Goal: Task Accomplishment & Management: Manage account settings

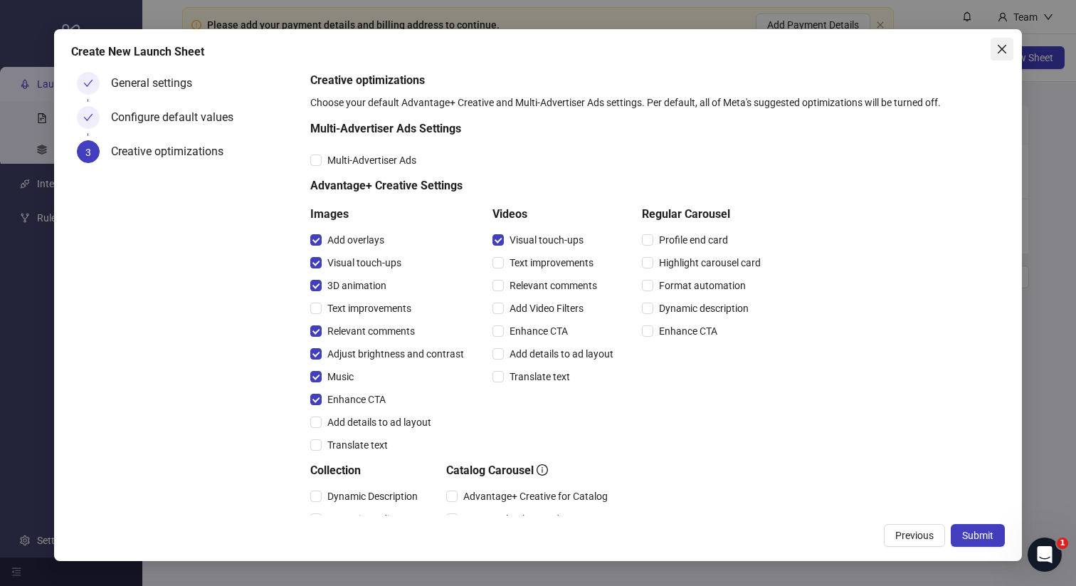
click at [1004, 51] on icon "close" at bounding box center [1001, 48] width 11 height 11
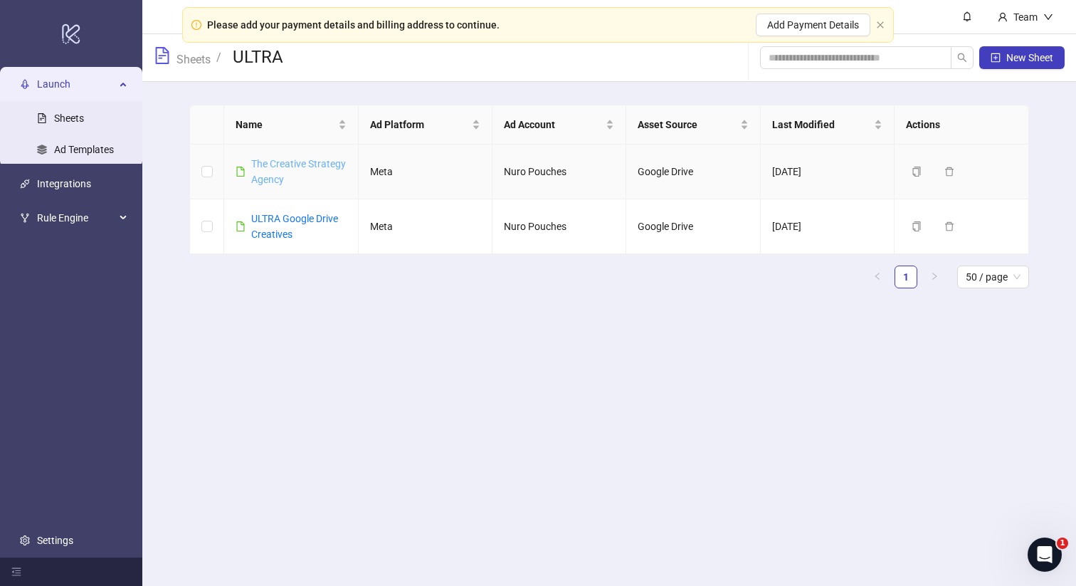
click at [277, 164] on link "The Creative Strategy Agency" at bounding box center [298, 171] width 95 height 27
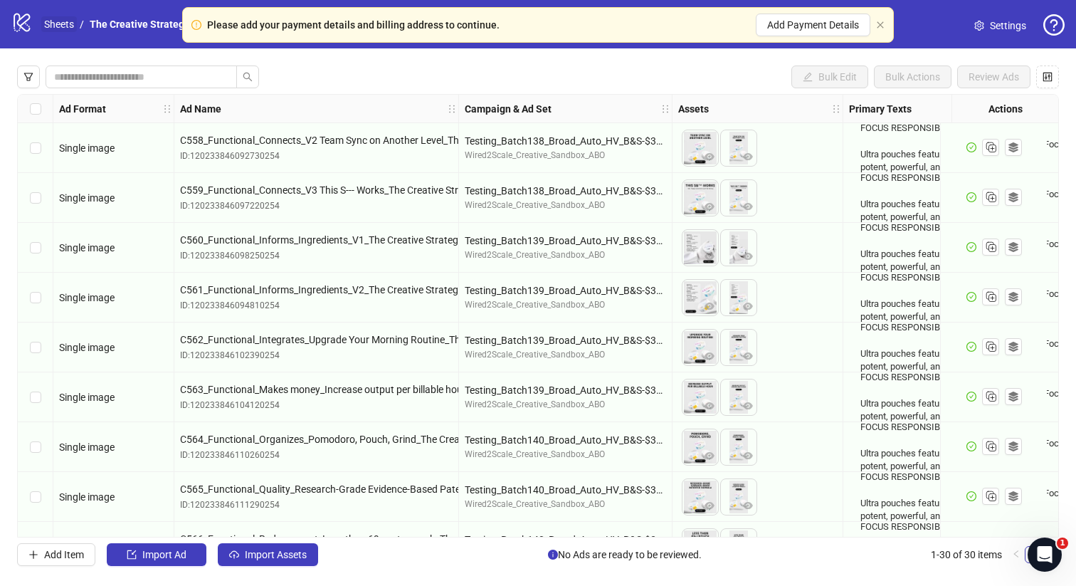
click at [62, 24] on link "Sheets" at bounding box center [59, 24] width 36 height 16
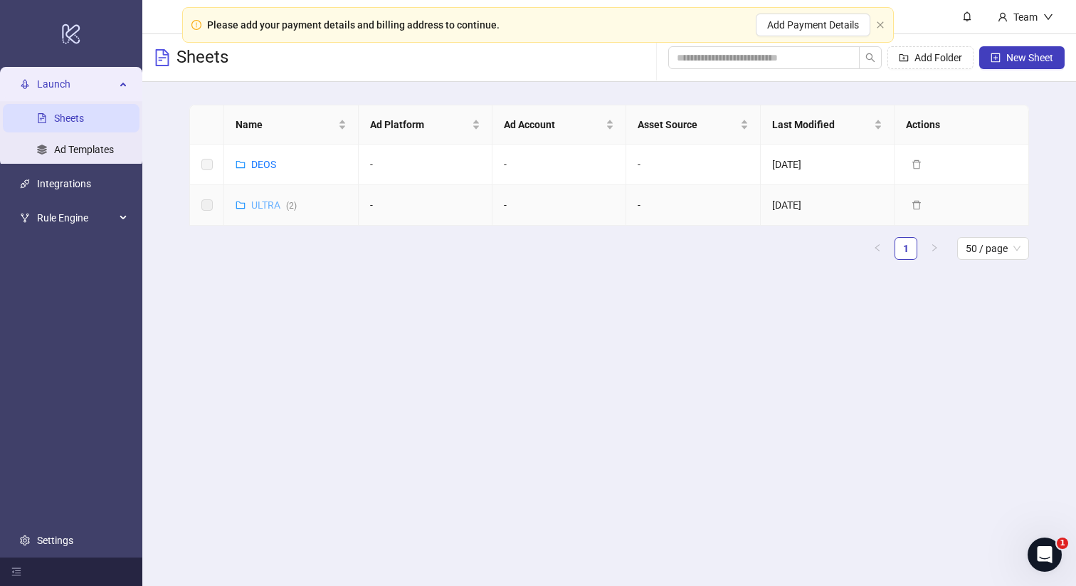
click at [268, 205] on link "ULTRA ( 2 )" at bounding box center [274, 204] width 46 height 11
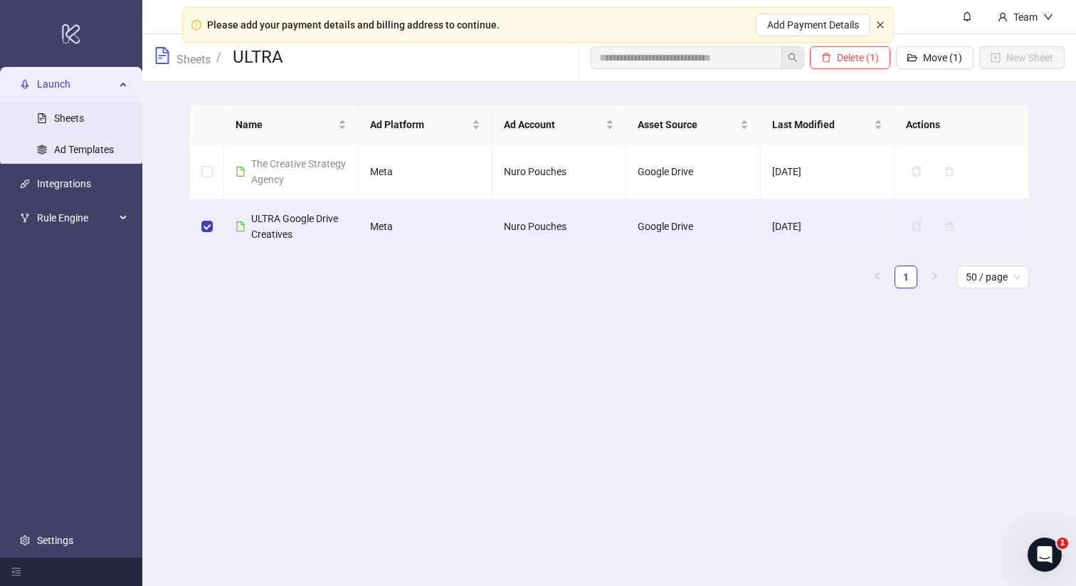
click at [878, 26] on icon "close" at bounding box center [880, 25] width 9 height 9
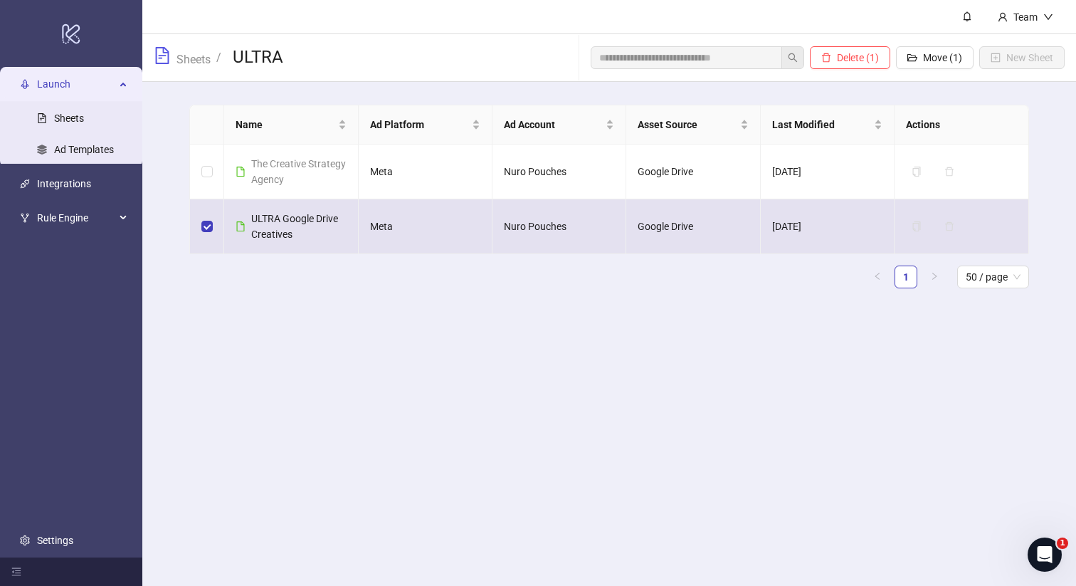
click at [278, 222] on span "ULTRA Google Drive Creatives" at bounding box center [294, 226] width 87 height 27
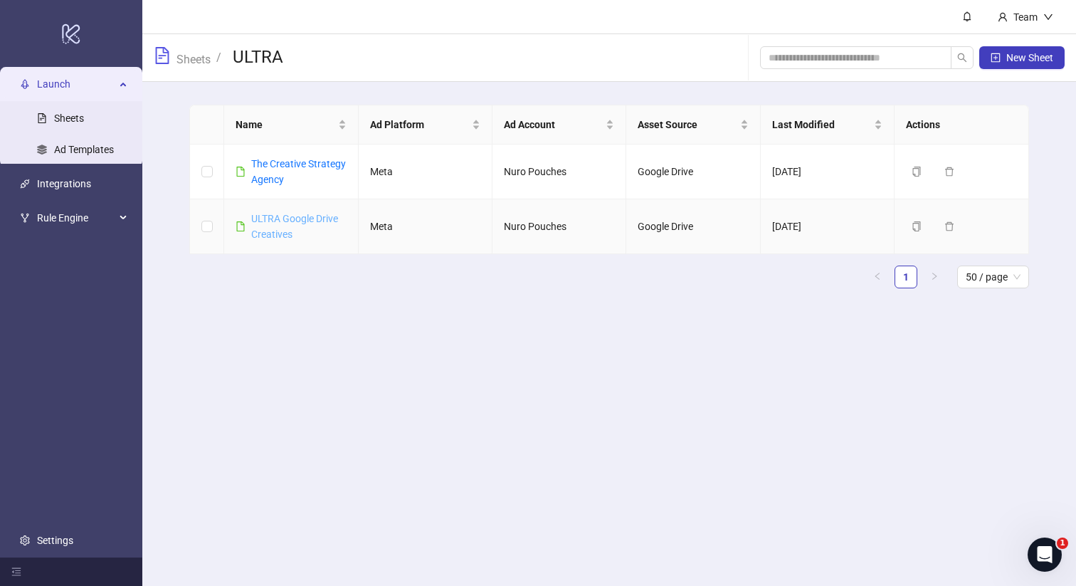
click at [276, 218] on link "ULTRA Google Drive Creatives" at bounding box center [294, 226] width 87 height 27
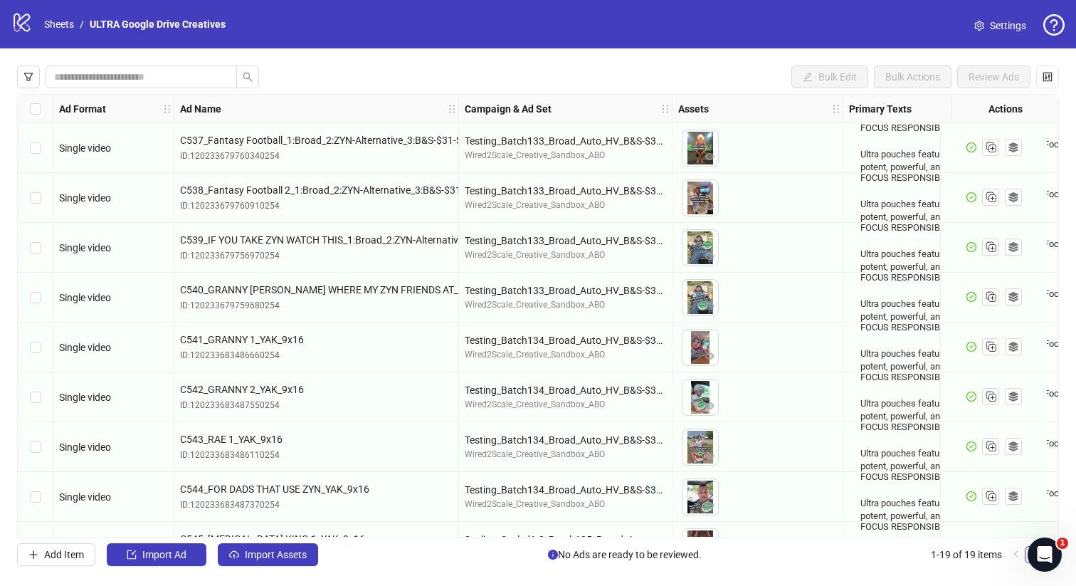
click at [1000, 24] on span "Settings" at bounding box center [1008, 26] width 36 height 16
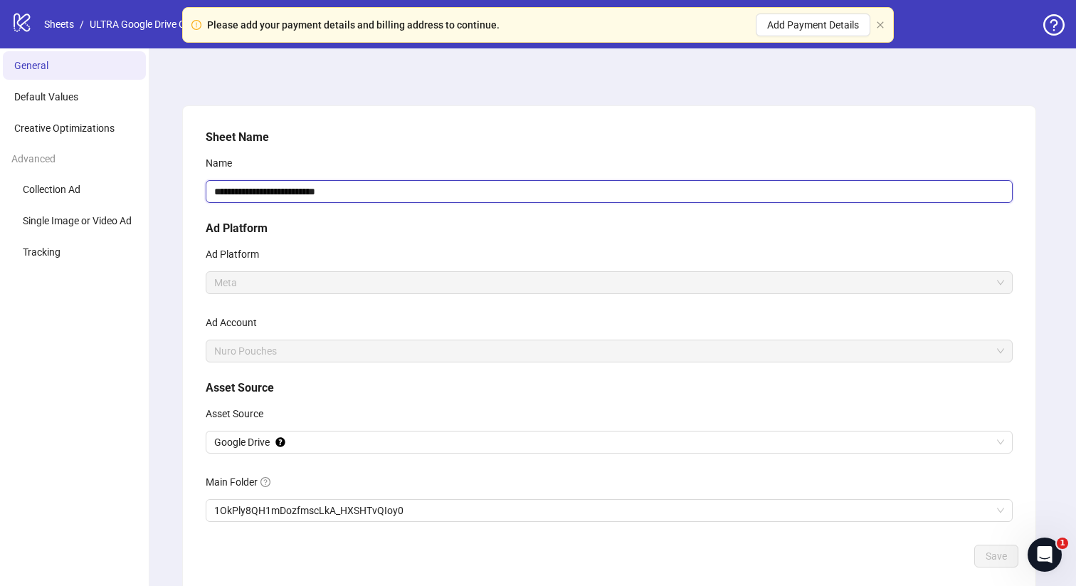
drag, startPoint x: 352, startPoint y: 194, endPoint x: 203, endPoint y: 185, distance: 149.0
click at [203, 185] on div "**********" at bounding box center [609, 333] width 818 height 421
click at [359, 238] on div "Sheet Name Name *** Ad Platform Ad Platform Meta Ad Account Nuro Pouches Asset …" at bounding box center [609, 333] width 818 height 421
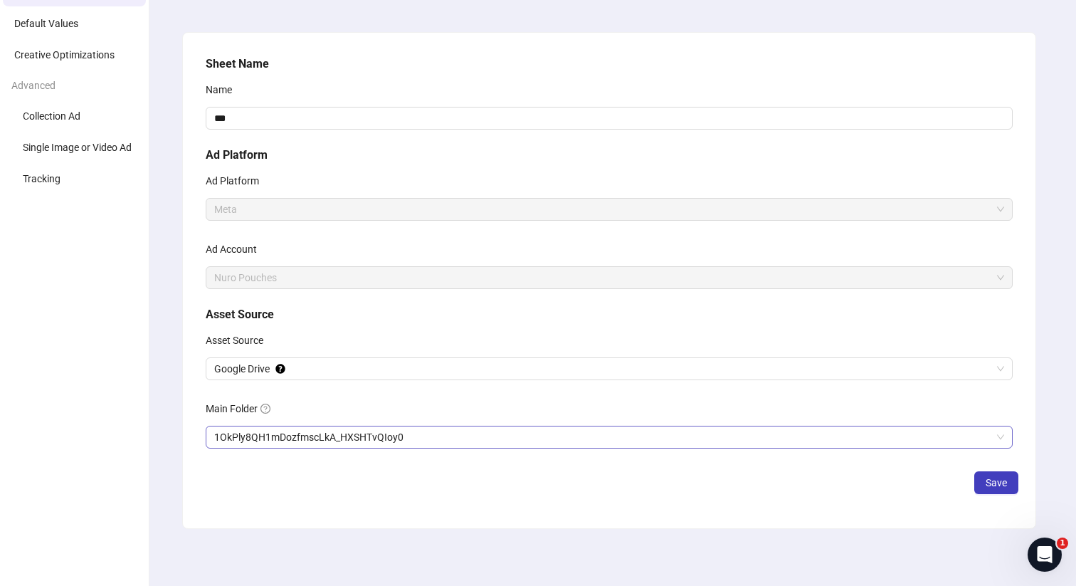
click at [428, 429] on span "1OkPly8QH1mDozfmscLkA_HXSHTvQIoy0" at bounding box center [609, 436] width 790 height 21
click at [498, 398] on div "Main Folder" at bounding box center [609, 411] width 807 height 28
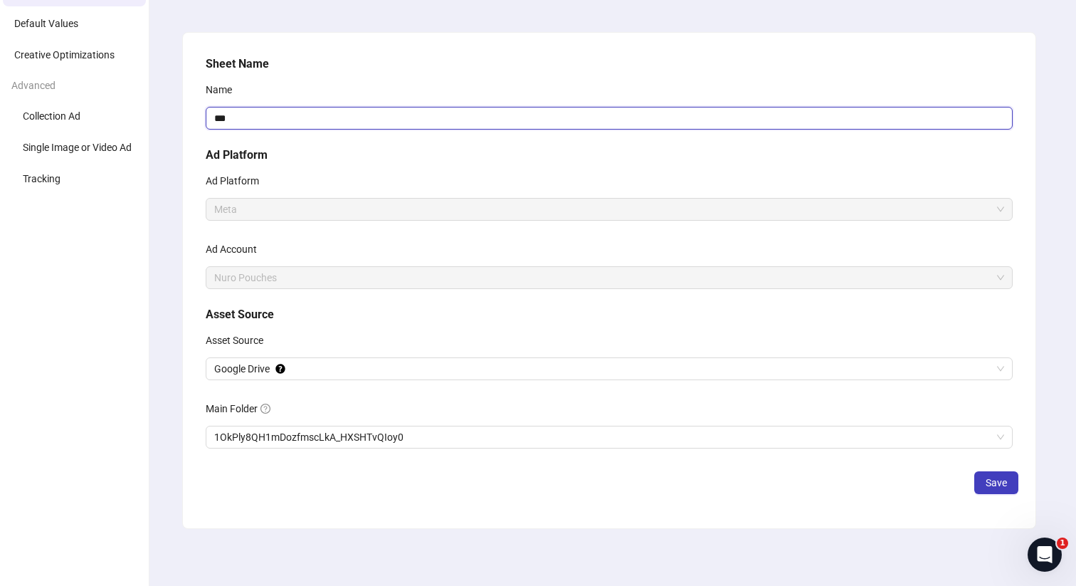
click at [450, 117] on input "***" at bounding box center [609, 118] width 807 height 23
type input "*********"
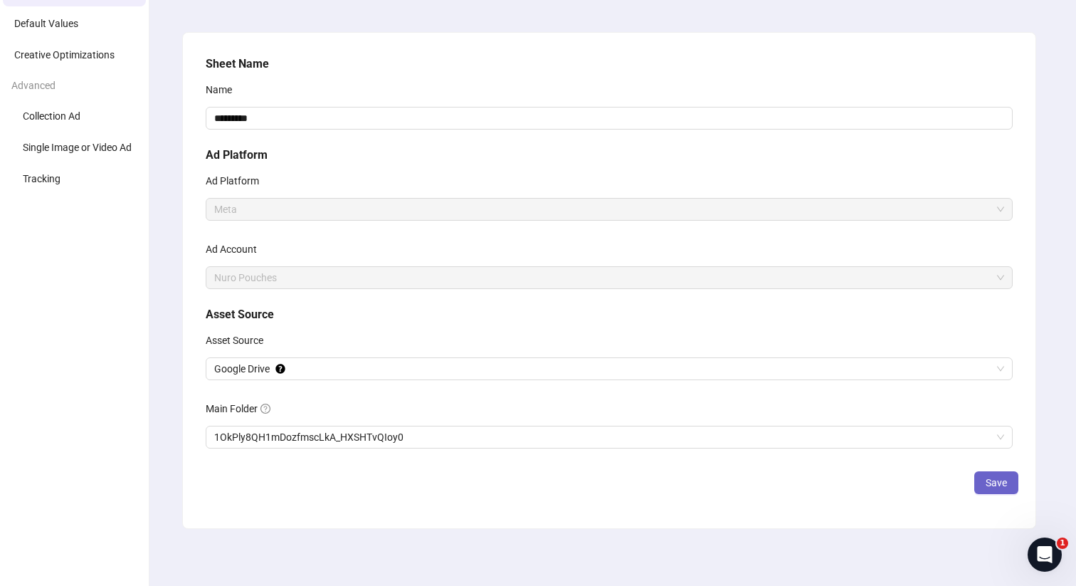
click at [1004, 477] on span "Save" at bounding box center [995, 482] width 21 height 11
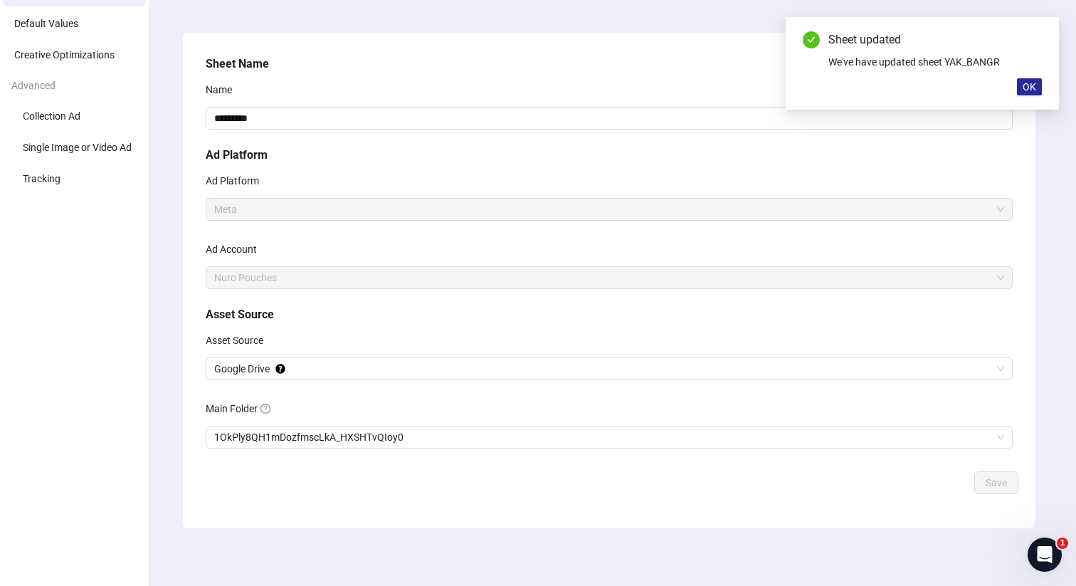
click at [1030, 82] on span "OK" at bounding box center [1029, 86] width 14 height 11
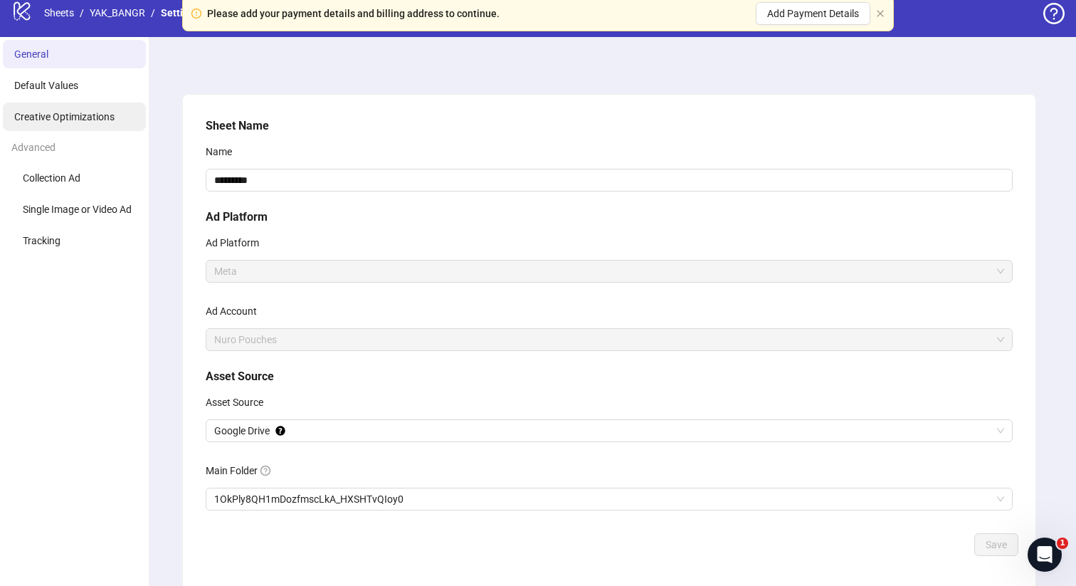
scroll to position [0, 0]
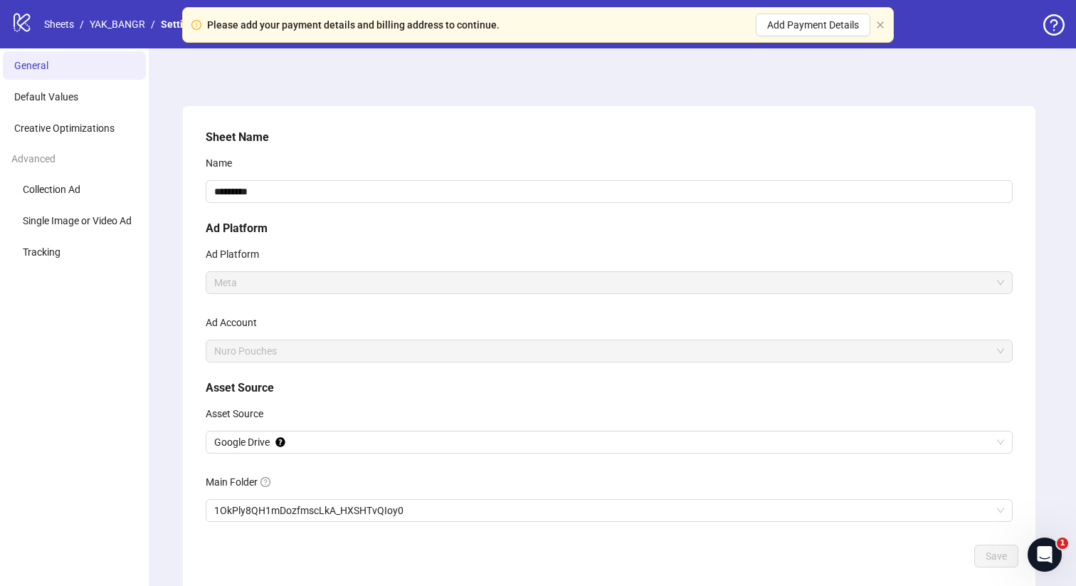
click at [884, 23] on div "Please add your payment details and billing address to continue. Add Payment De…" at bounding box center [538, 25] width 712 height 36
click at [881, 23] on icon "close" at bounding box center [880, 24] width 6 height 6
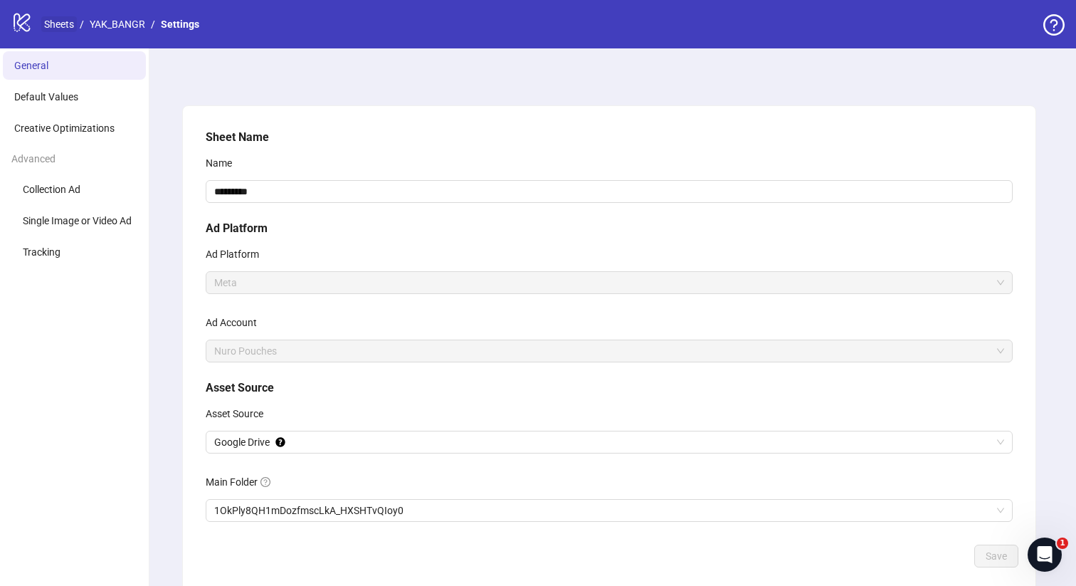
click at [60, 23] on link "Sheets" at bounding box center [59, 24] width 36 height 16
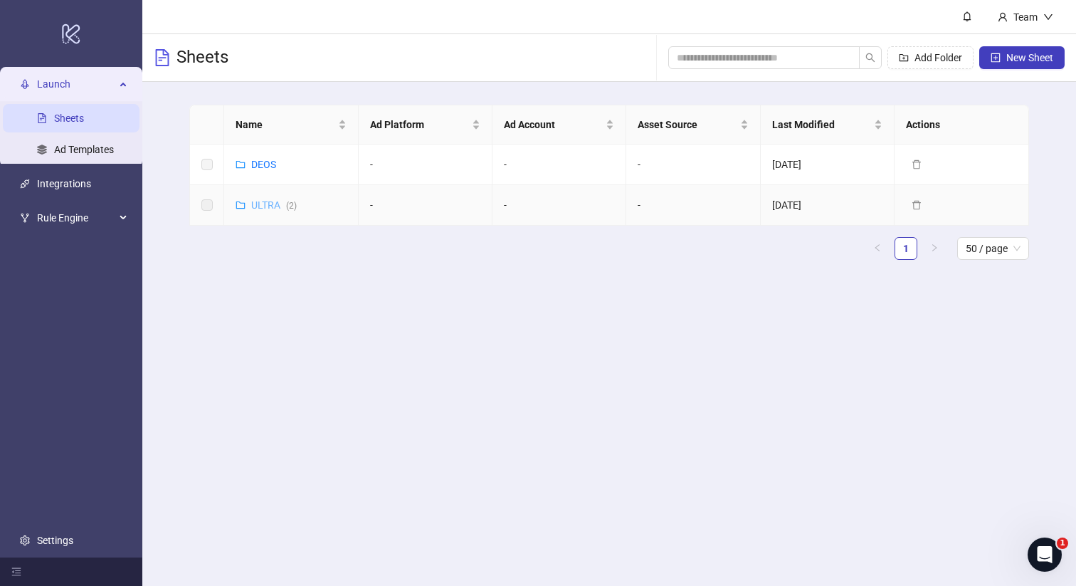
click at [268, 205] on link "ULTRA ( 2 )" at bounding box center [274, 204] width 46 height 11
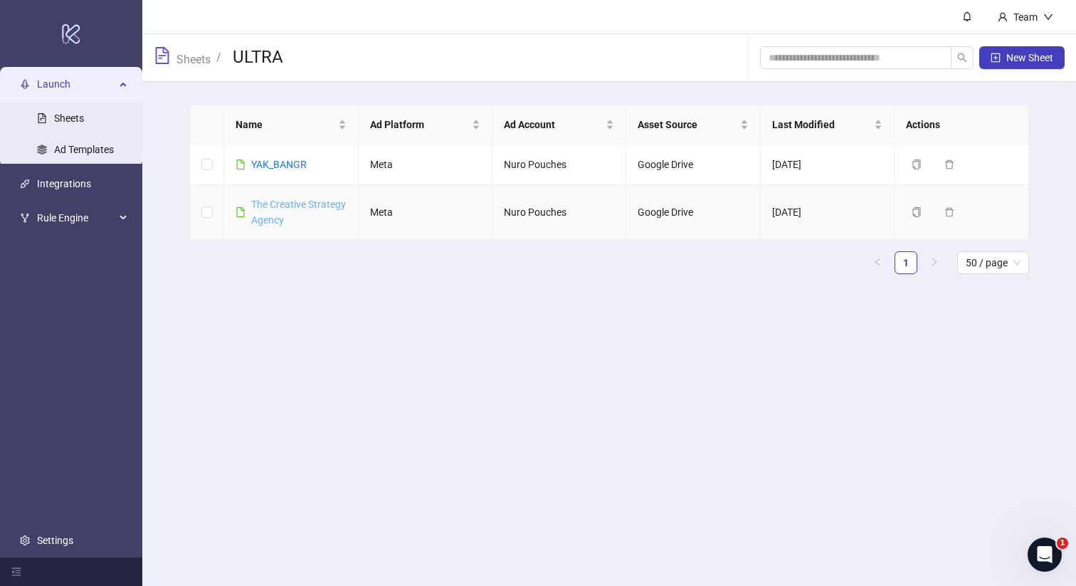
click at [277, 205] on link "The Creative Strategy Agency" at bounding box center [298, 212] width 95 height 27
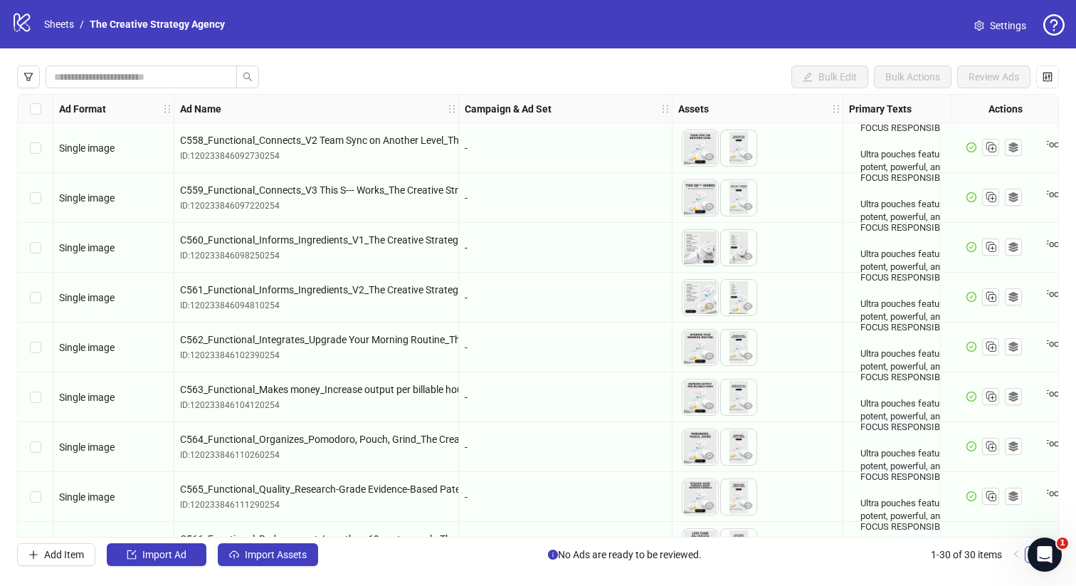
click at [1000, 27] on span "Settings" at bounding box center [1008, 26] width 36 height 16
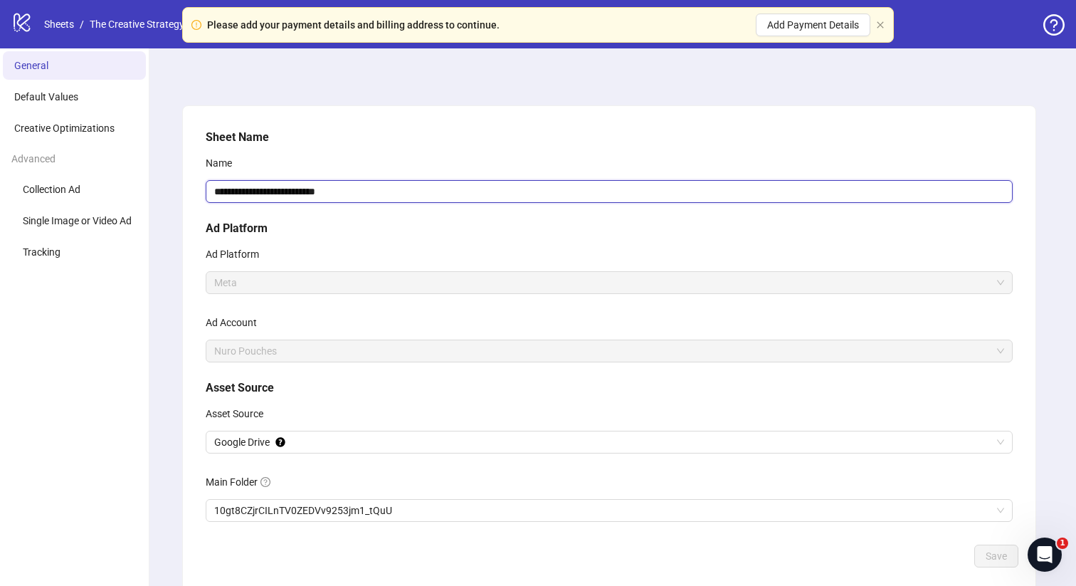
click at [421, 188] on input "**********" at bounding box center [609, 191] width 807 height 23
type input "**********"
click at [482, 152] on div "Name" at bounding box center [609, 166] width 807 height 28
click at [1005, 551] on span "Save" at bounding box center [995, 555] width 21 height 11
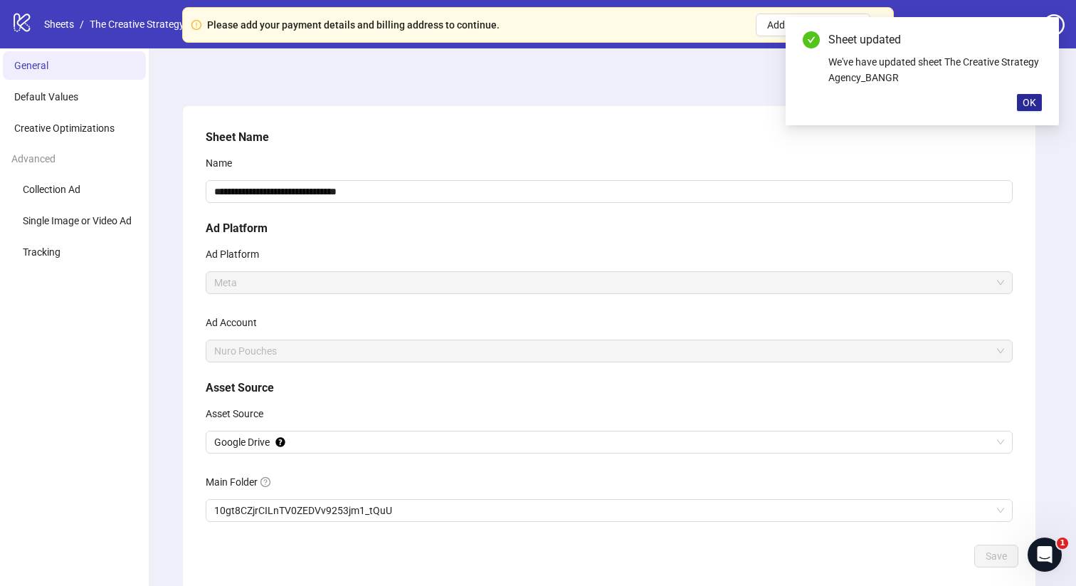
click at [1029, 104] on span "OK" at bounding box center [1029, 102] width 14 height 11
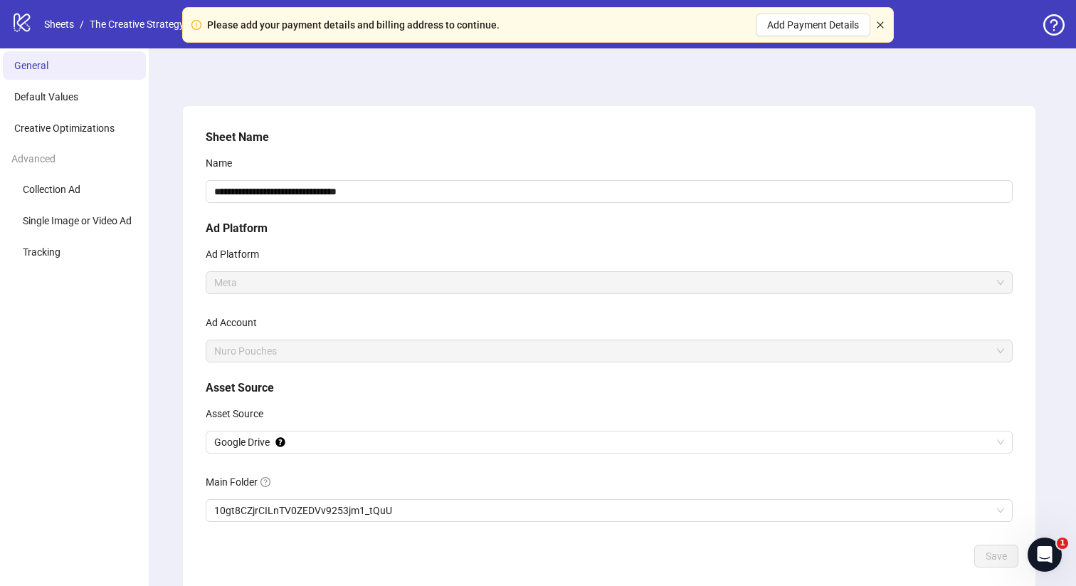
click at [881, 23] on icon "close" at bounding box center [880, 24] width 6 height 6
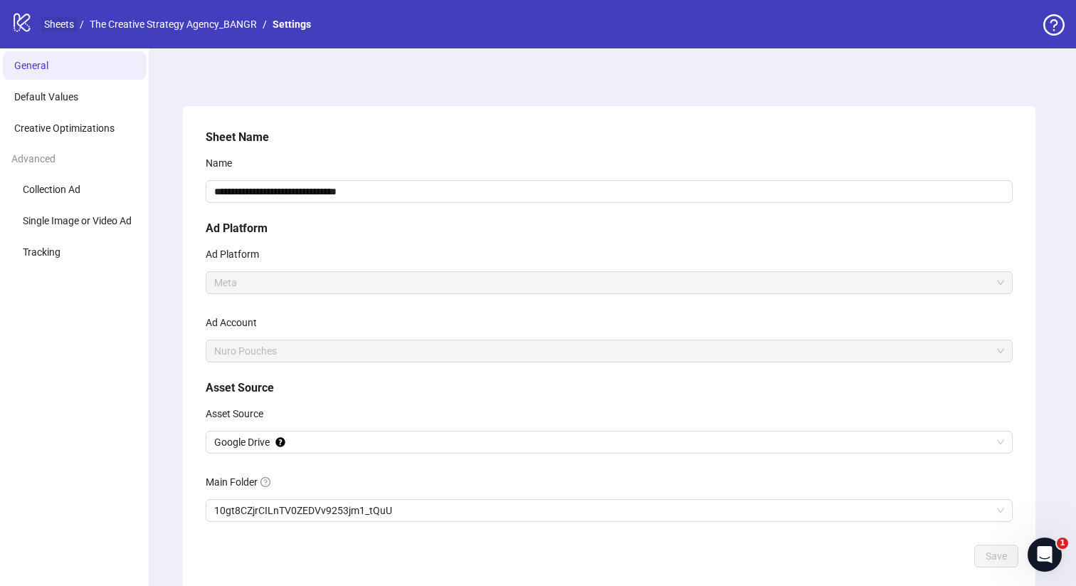
click at [58, 23] on link "Sheets" at bounding box center [59, 24] width 36 height 16
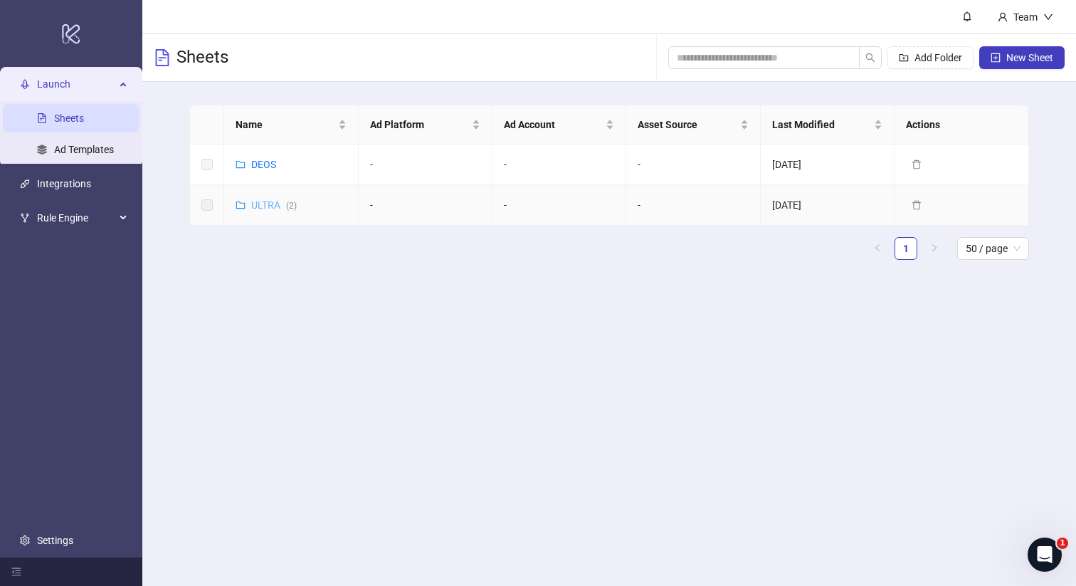
click at [260, 205] on link "ULTRA ( 2 )" at bounding box center [274, 204] width 46 height 11
